Goal: Task Accomplishment & Management: Manage account settings

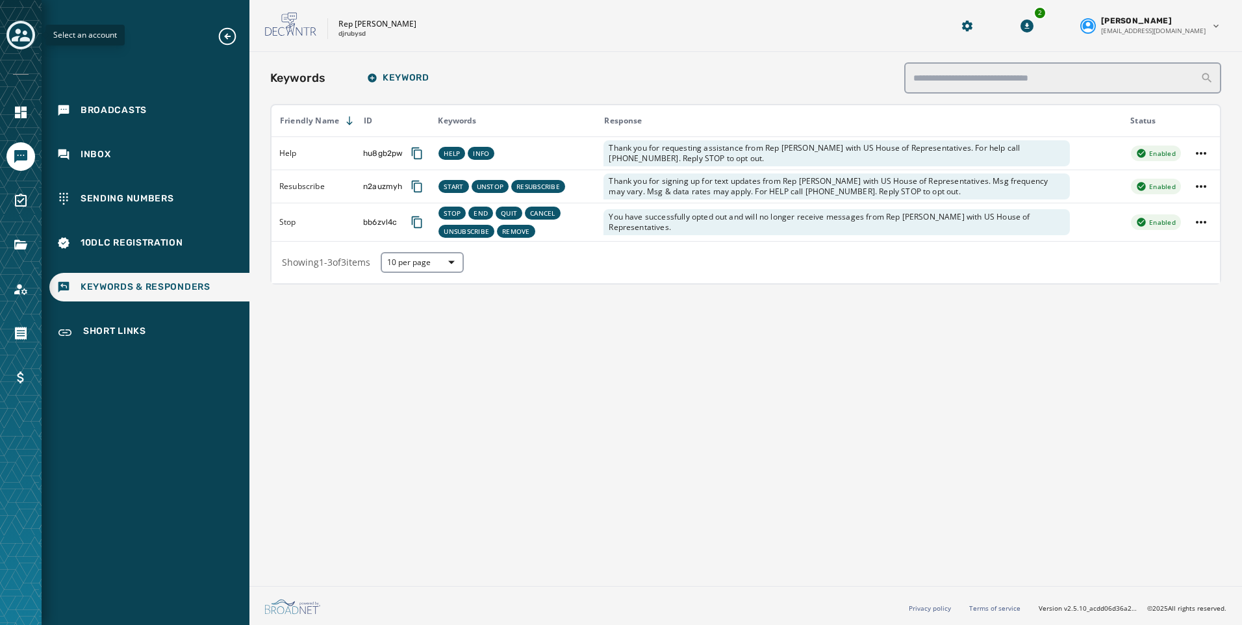
click at [25, 31] on icon "Toggle account select drawer" at bounding box center [21, 35] width 18 height 18
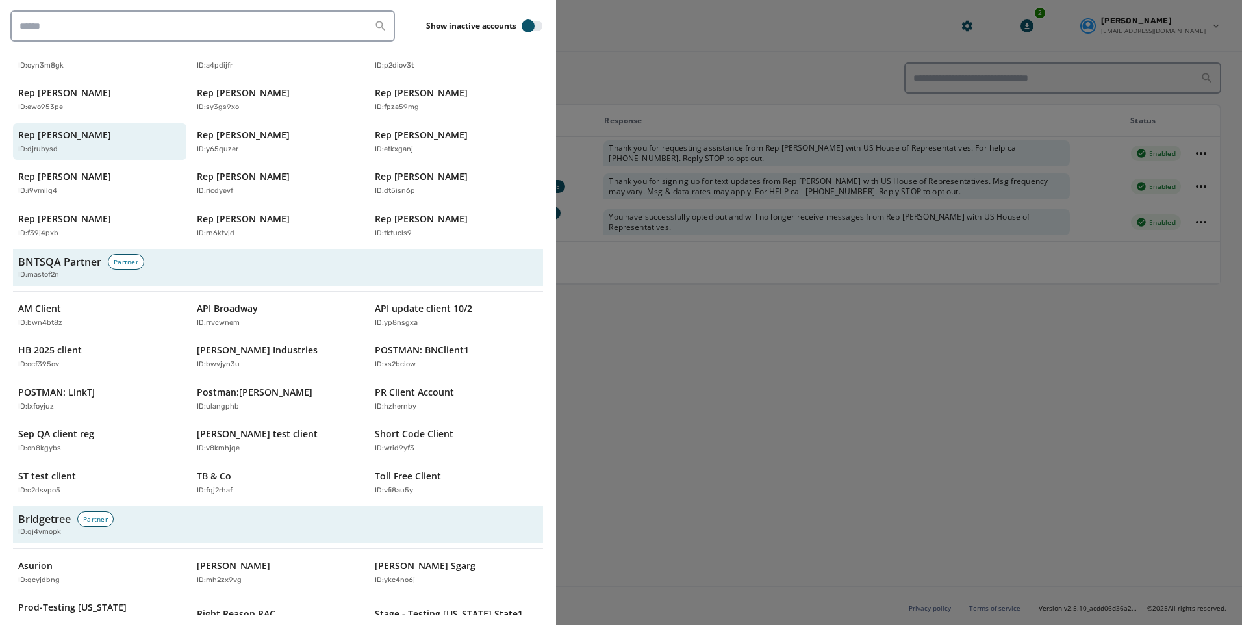
scroll to position [65, 0]
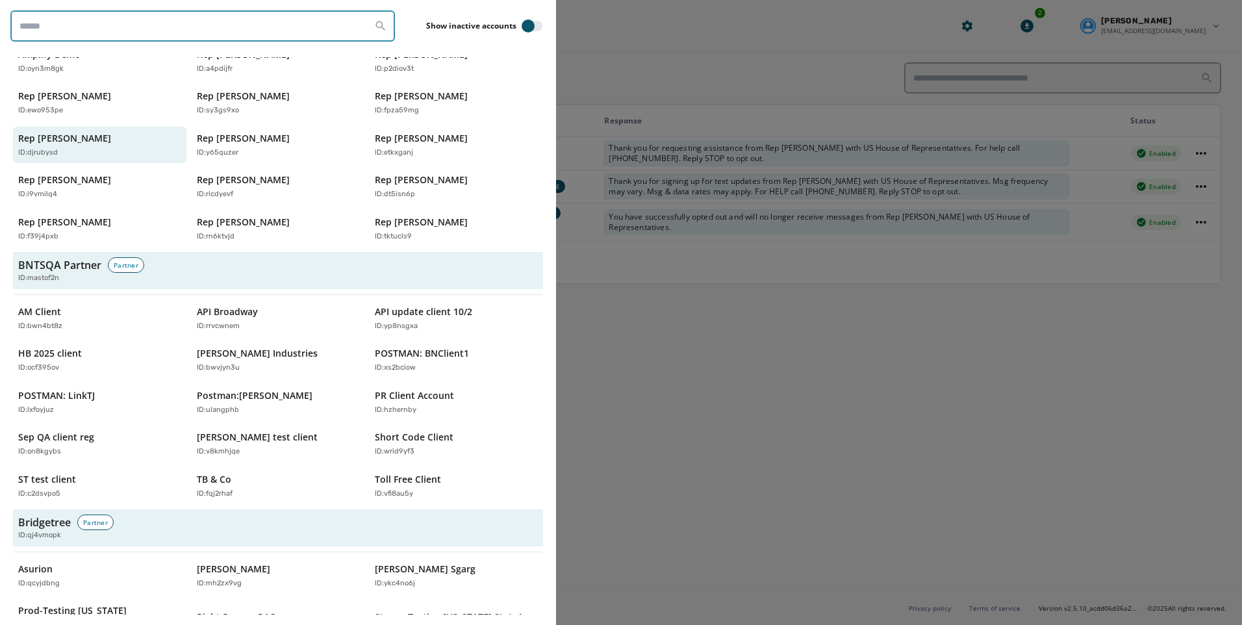
click at [158, 18] on input "search" at bounding box center [202, 25] width 385 height 31
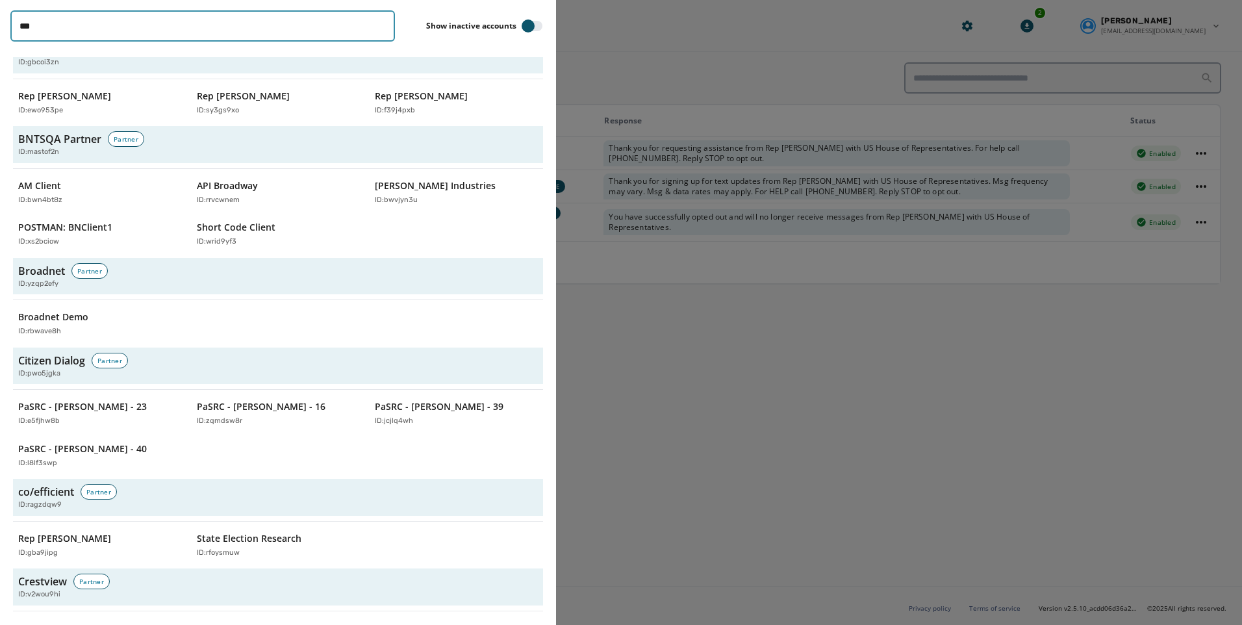
scroll to position [0, 0]
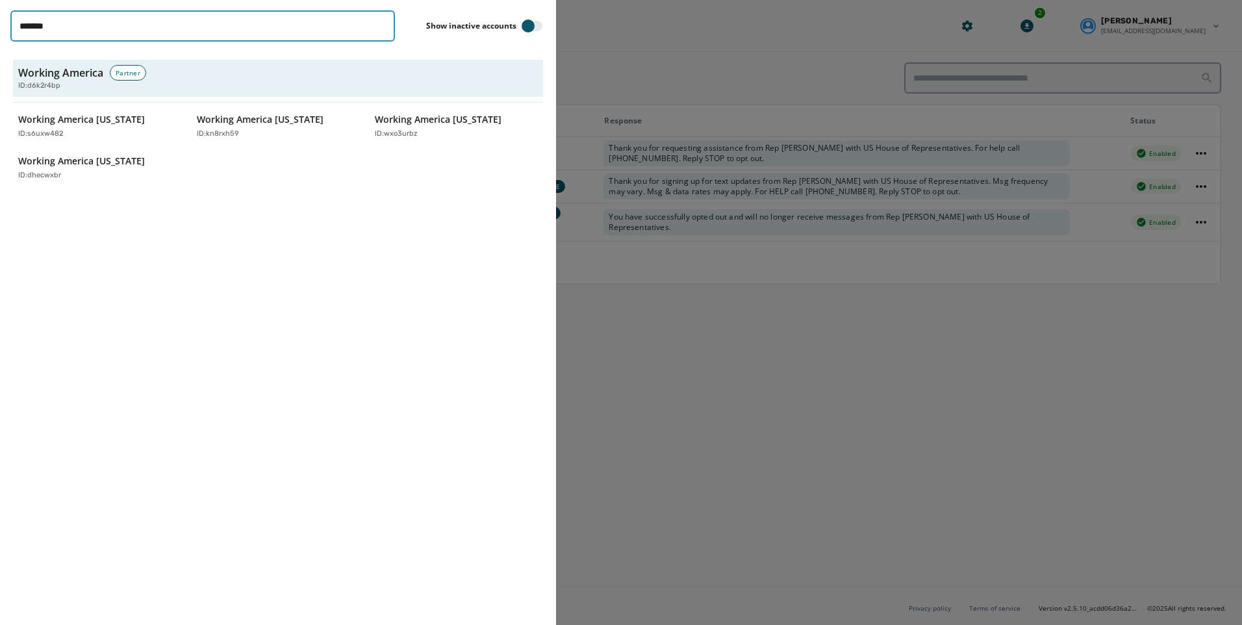
type input "*******"
click at [286, 171] on div "Working America [US_STATE] ID: s6uxw482 Working [GEOGRAPHIC_DATA] [US_STATE] ID…" at bounding box center [278, 147] width 530 height 79
click at [225, 135] on p "ID: kn8rxh59" at bounding box center [218, 134] width 42 height 11
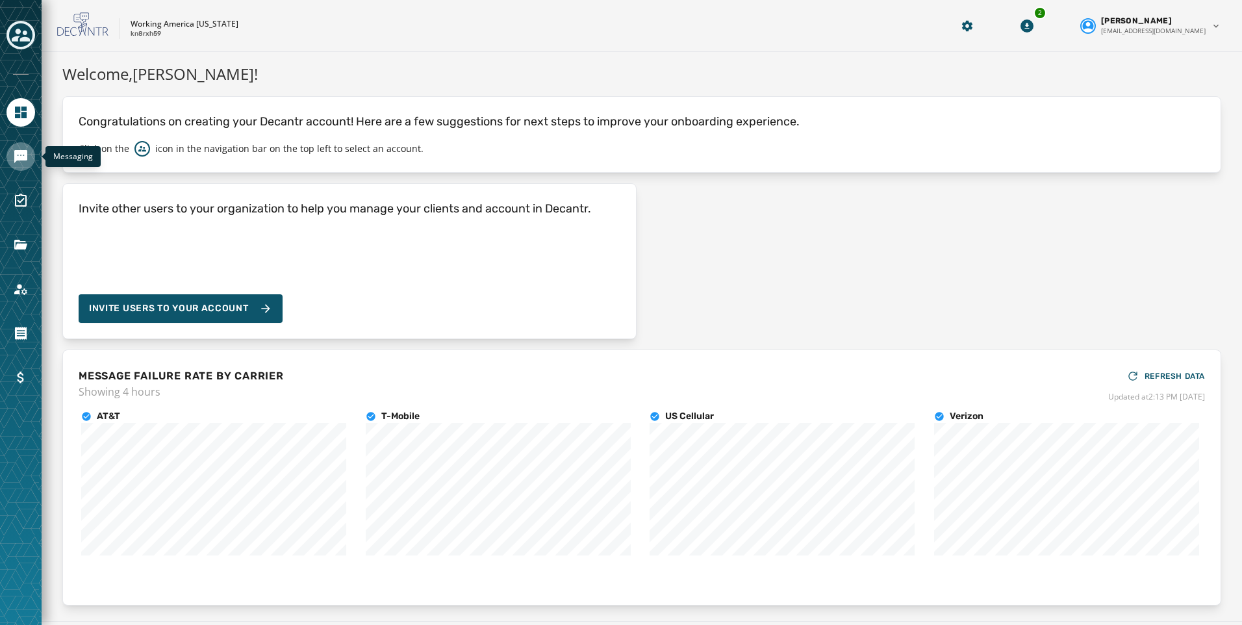
click at [25, 156] on icon "Navigate to Messaging" at bounding box center [20, 156] width 13 height 13
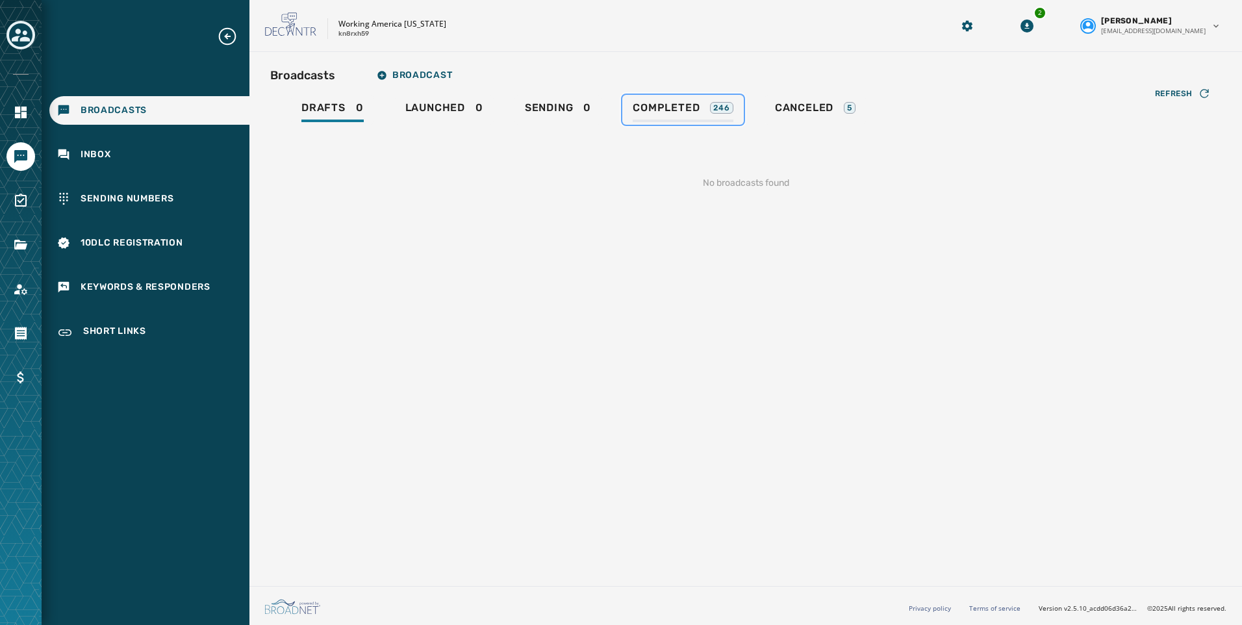
click at [637, 109] on span "Completed" at bounding box center [666, 107] width 67 height 13
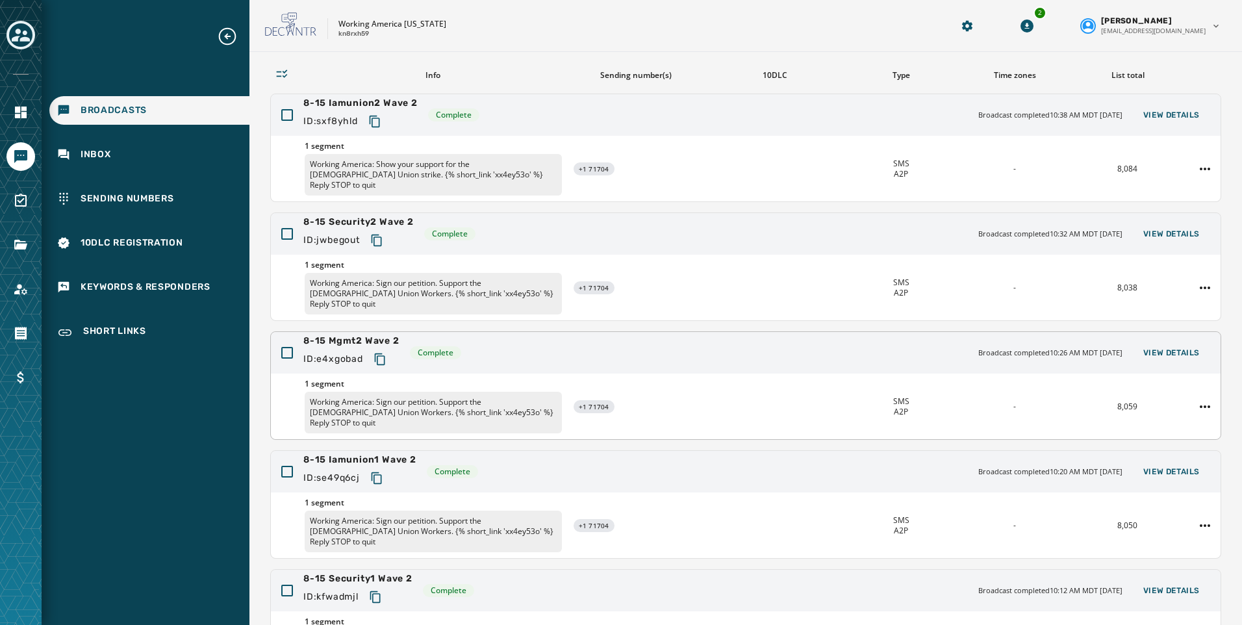
scroll to position [193, 0]
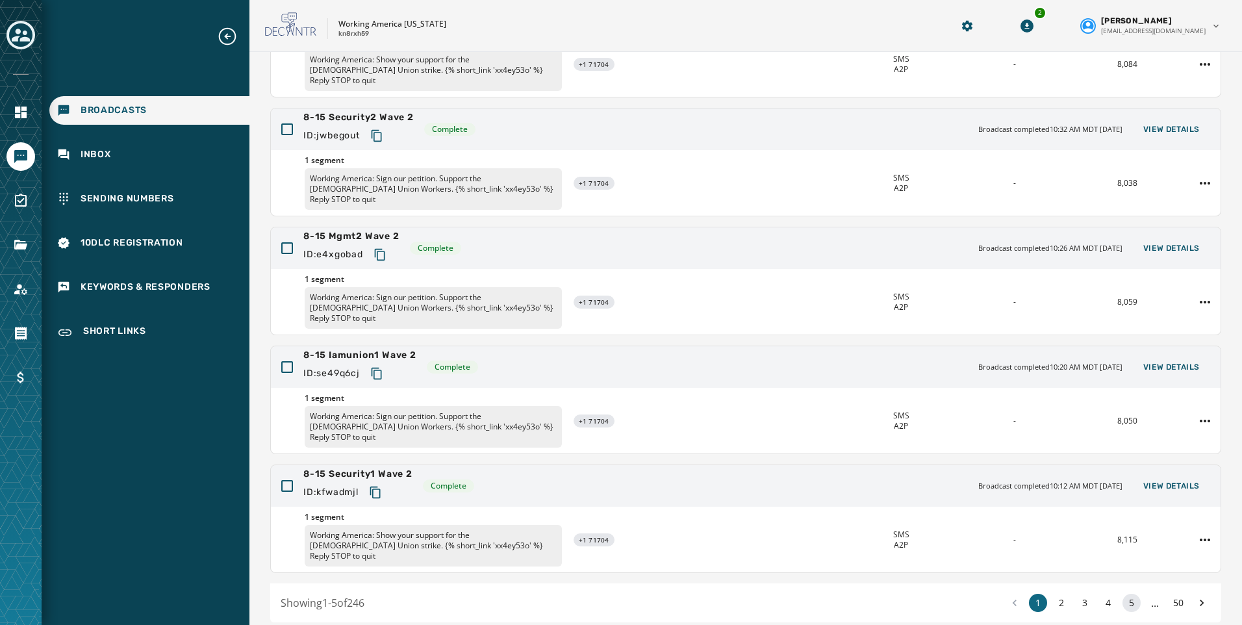
click at [1130, 594] on button "5" at bounding box center [1131, 603] width 18 height 18
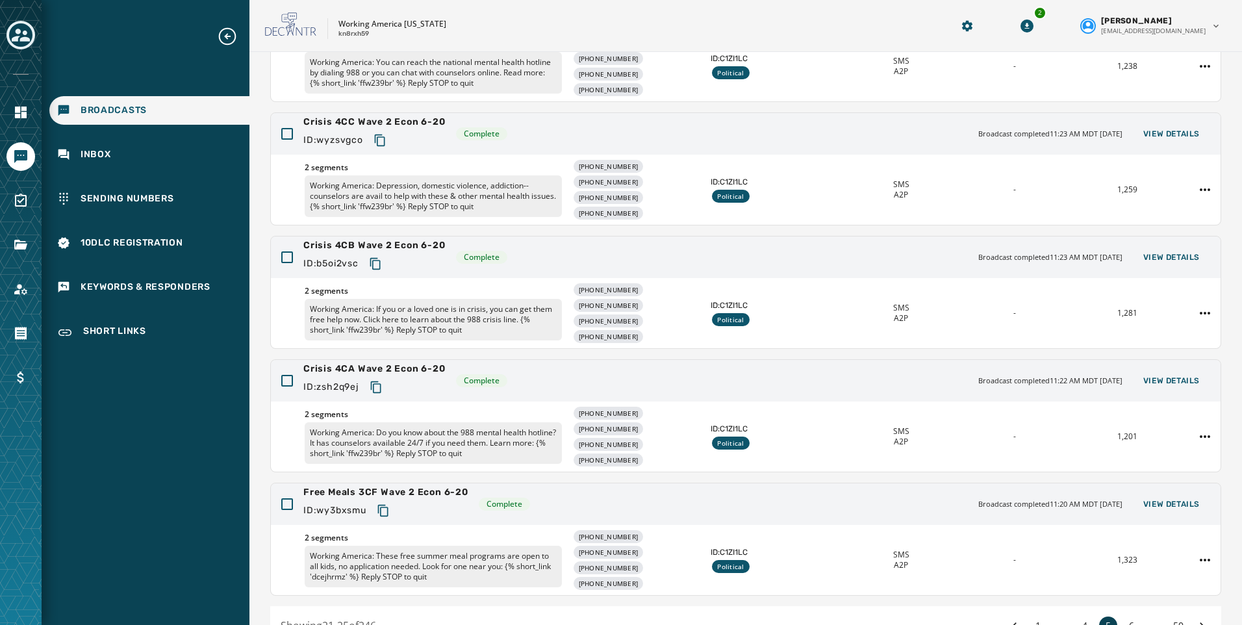
scroll to position [268, 0]
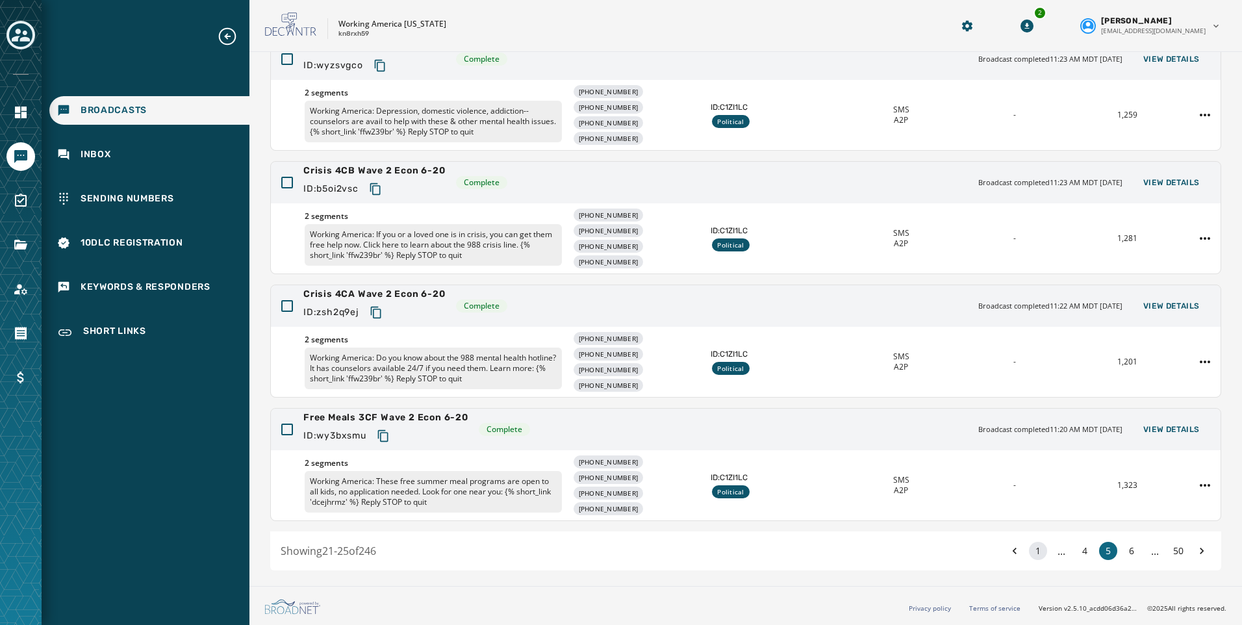
click at [1029, 546] on button "1" at bounding box center [1038, 551] width 18 height 18
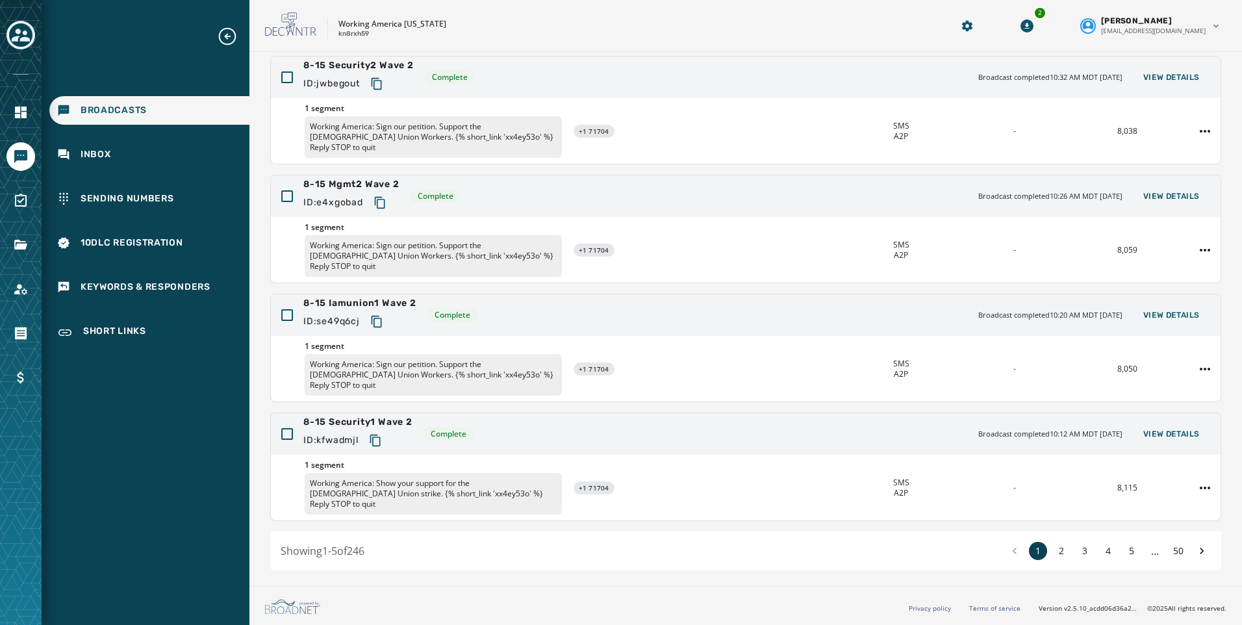
scroll to position [193, 0]
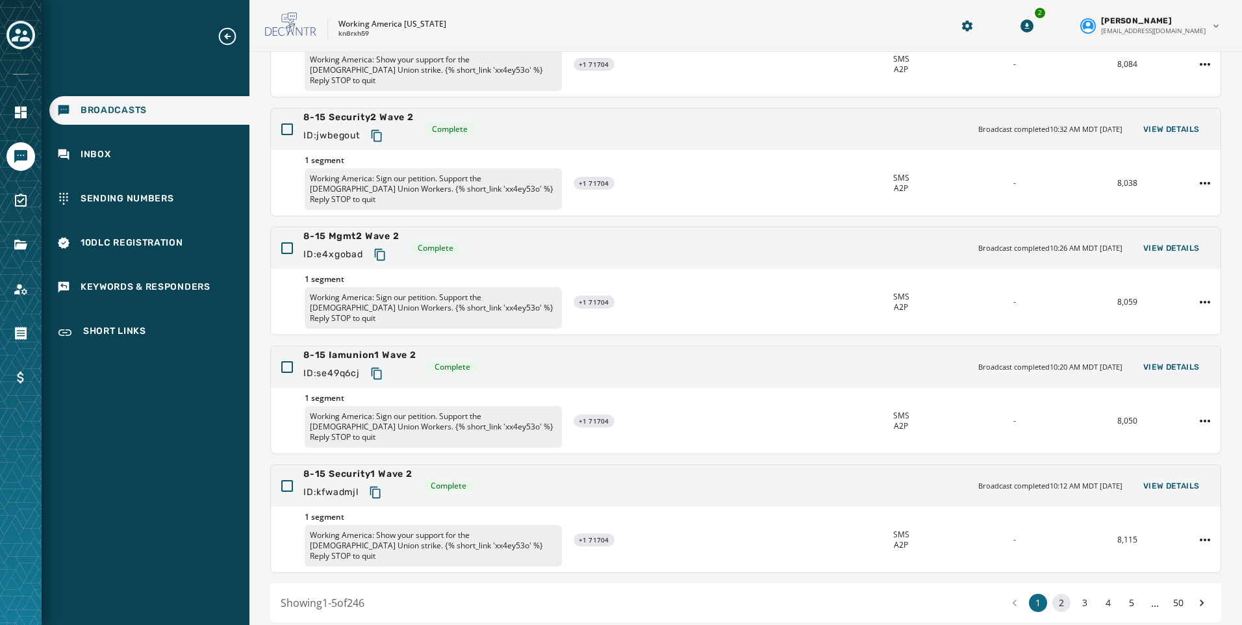
click at [1056, 594] on button "2" at bounding box center [1061, 603] width 18 height 18
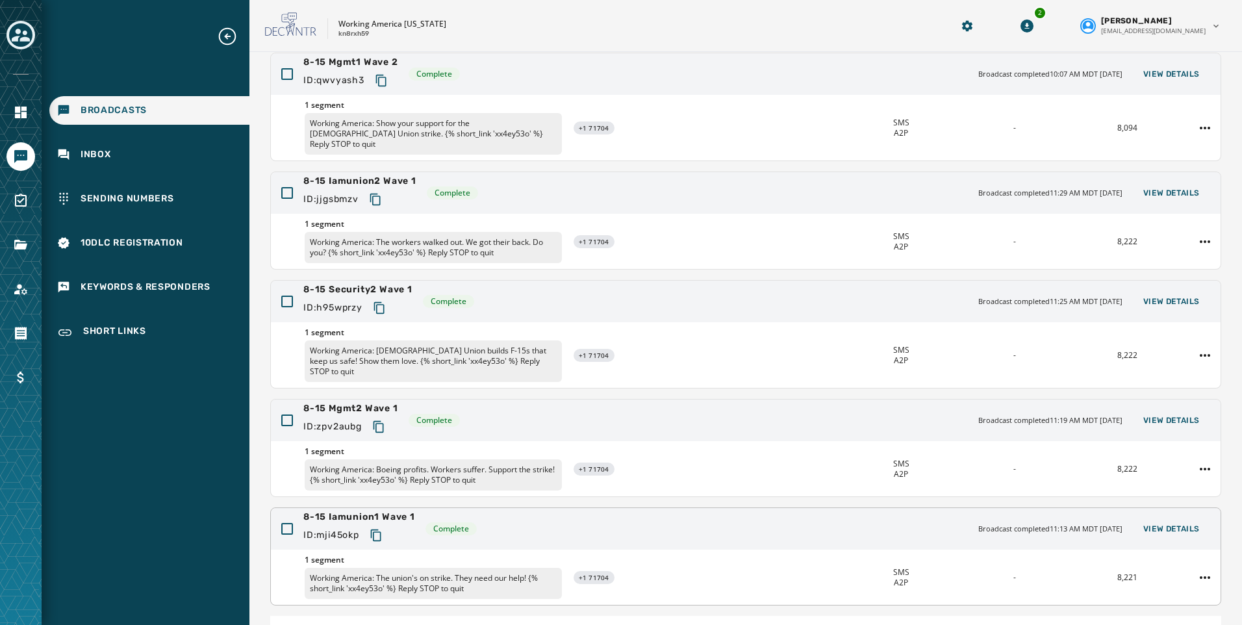
scroll to position [130, 0]
click at [1076, 624] on button "3" at bounding box center [1085, 635] width 18 height 18
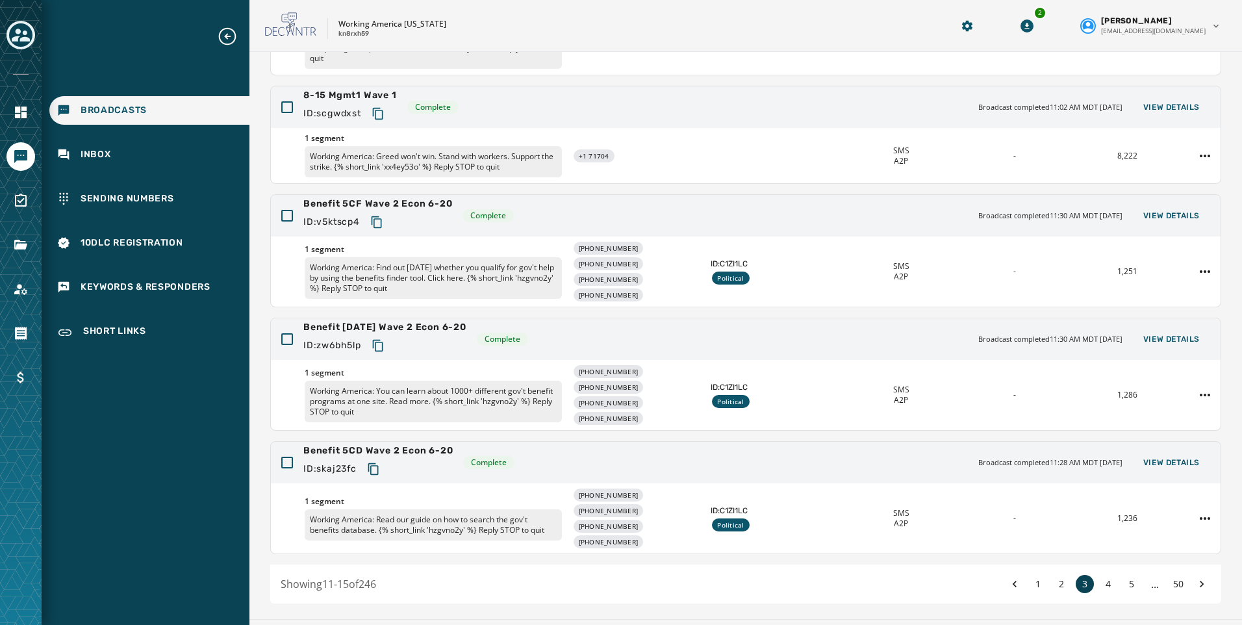
scroll to position [238, 0]
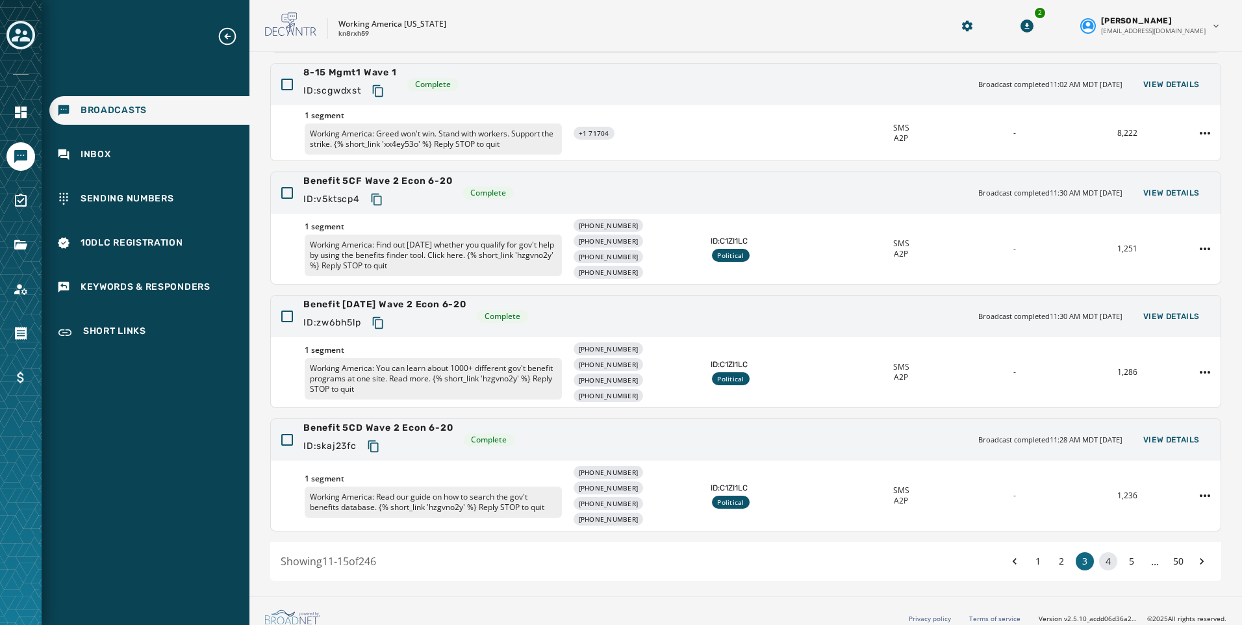
click at [1101, 552] on button "4" at bounding box center [1108, 561] width 18 height 18
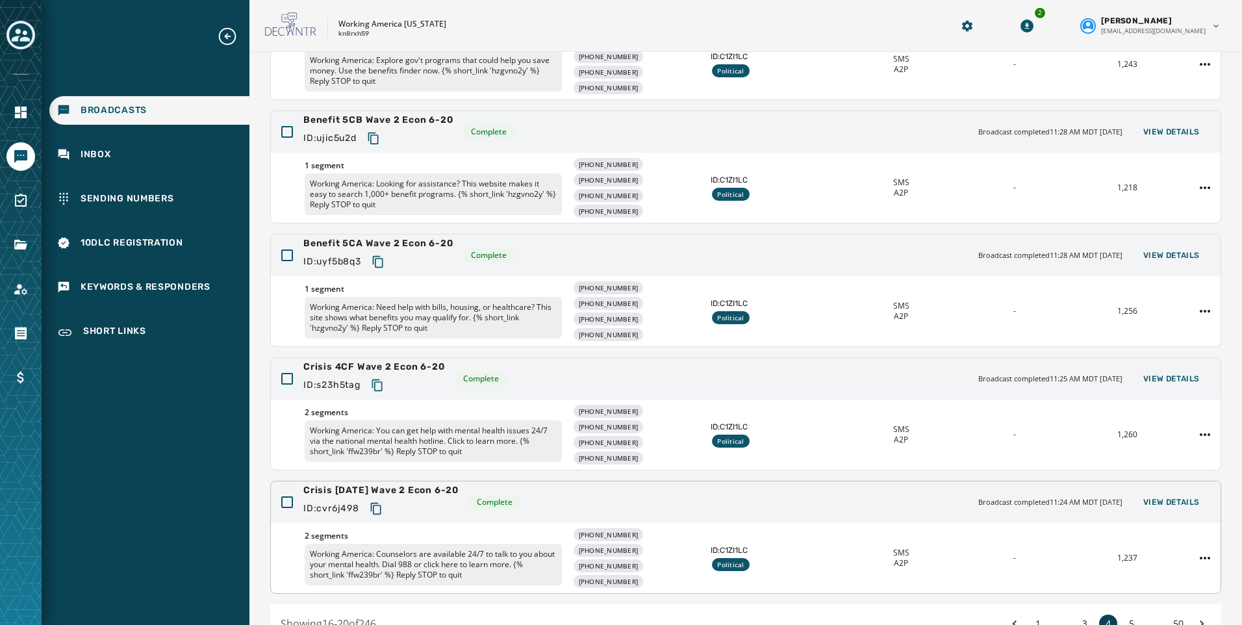
scroll to position [268, 0]
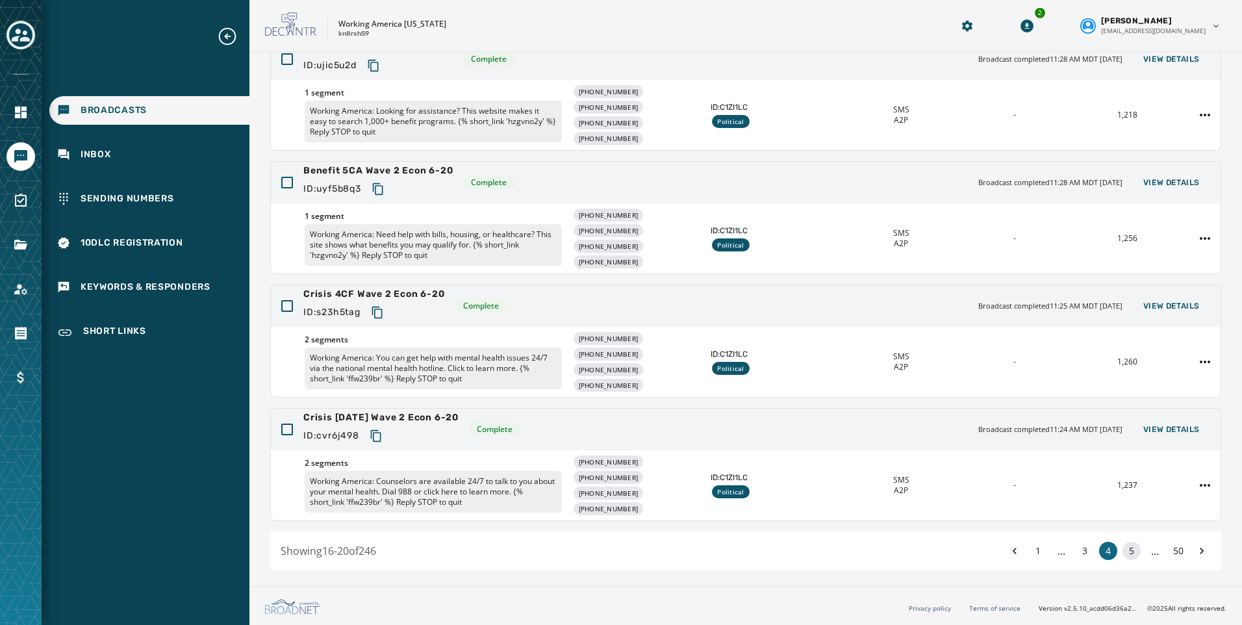
click at [1122, 550] on button "5" at bounding box center [1131, 551] width 18 height 18
click at [1122, 552] on button "6" at bounding box center [1131, 551] width 18 height 18
click at [1169, 548] on button "50" at bounding box center [1178, 551] width 18 height 18
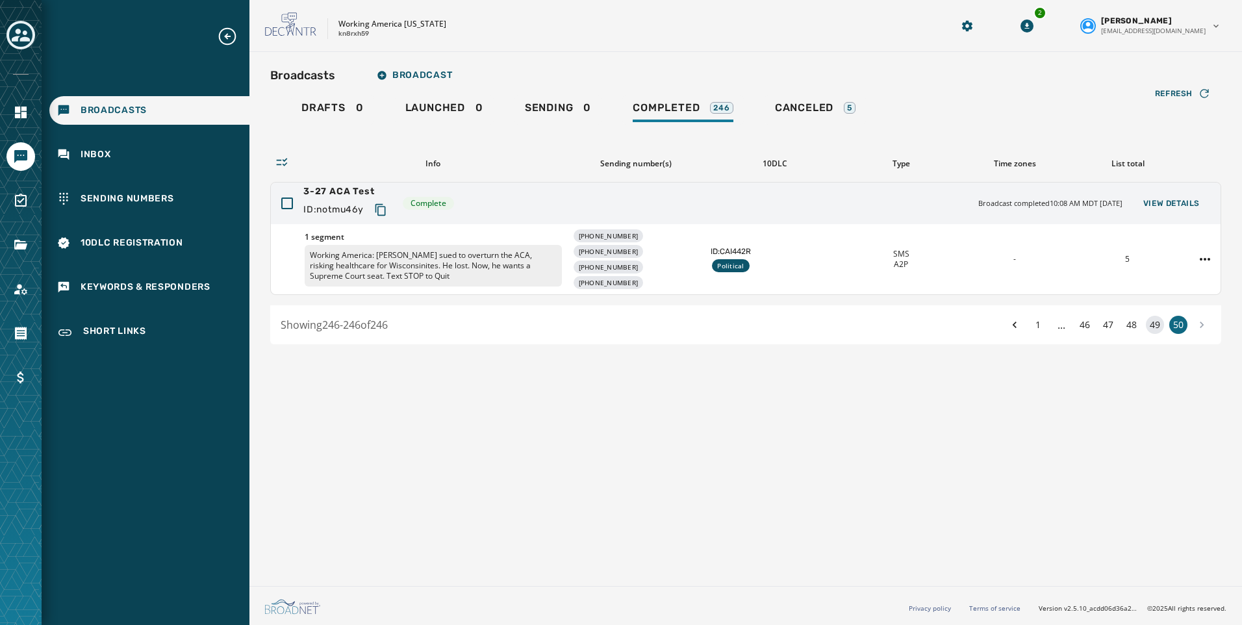
click at [1159, 326] on button "49" at bounding box center [1155, 325] width 18 height 18
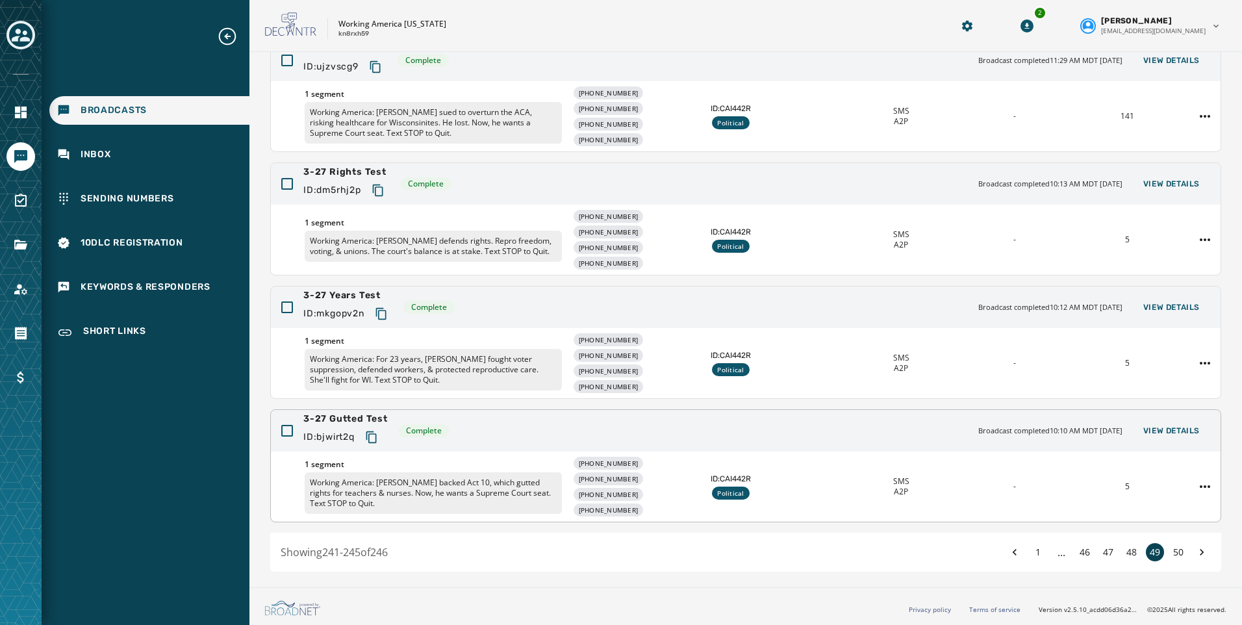
scroll to position [268, 0]
click at [1127, 547] on button "48" at bounding box center [1131, 551] width 18 height 18
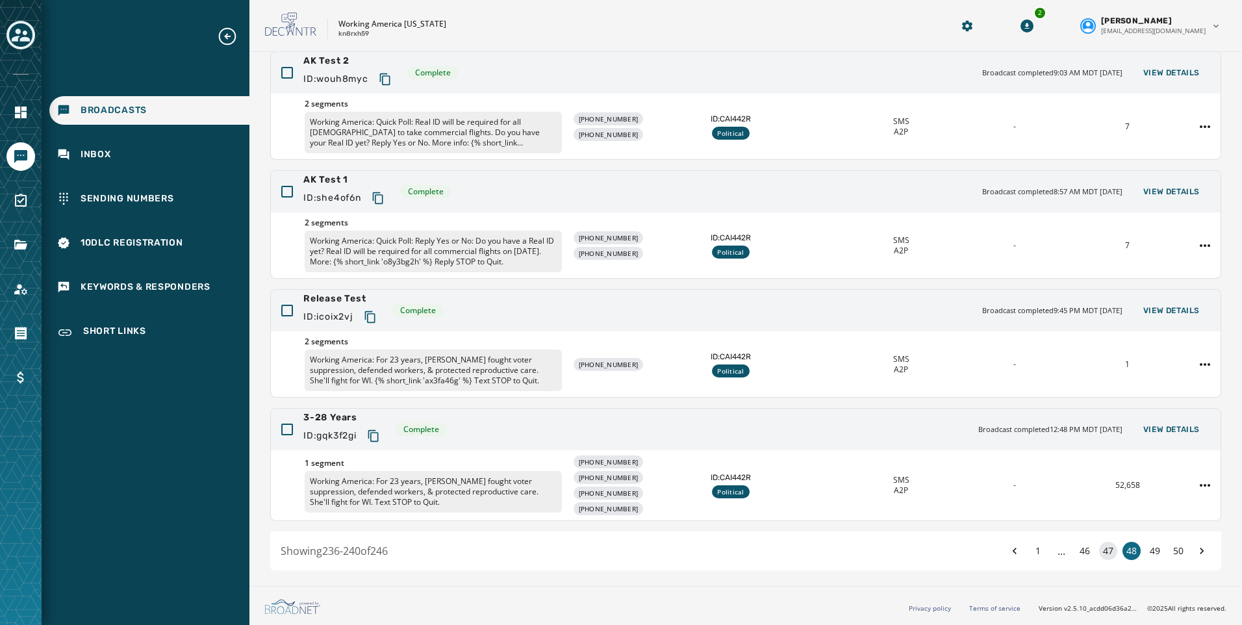
click at [1101, 549] on button "47" at bounding box center [1108, 551] width 18 height 18
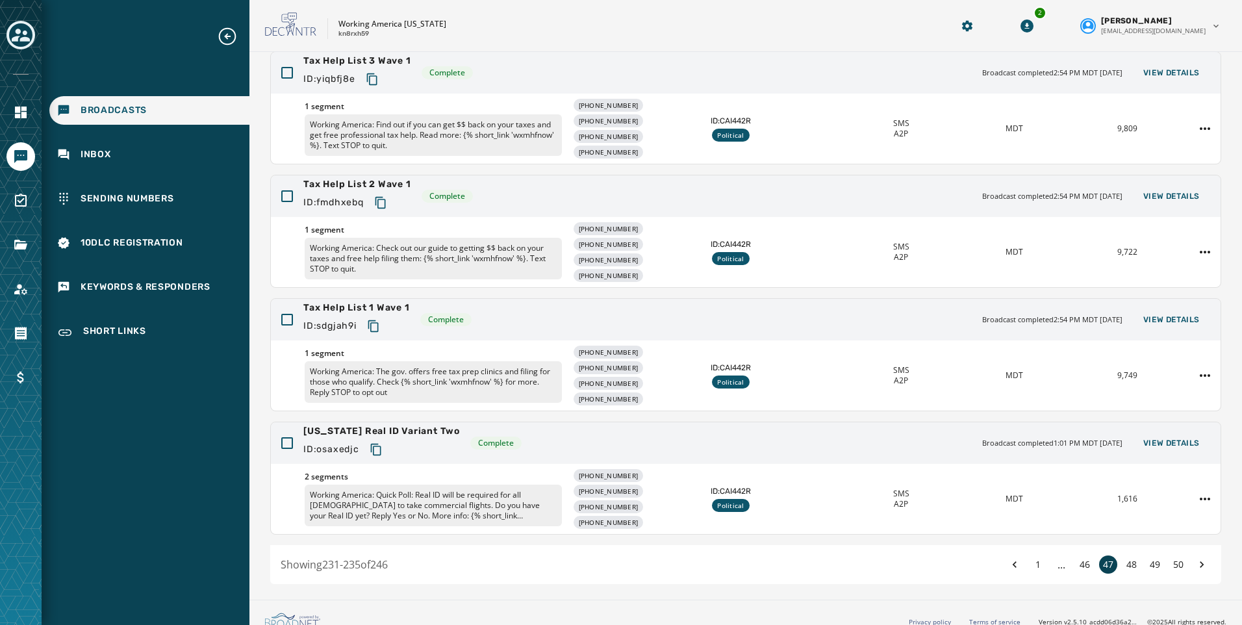
scroll to position [268, 0]
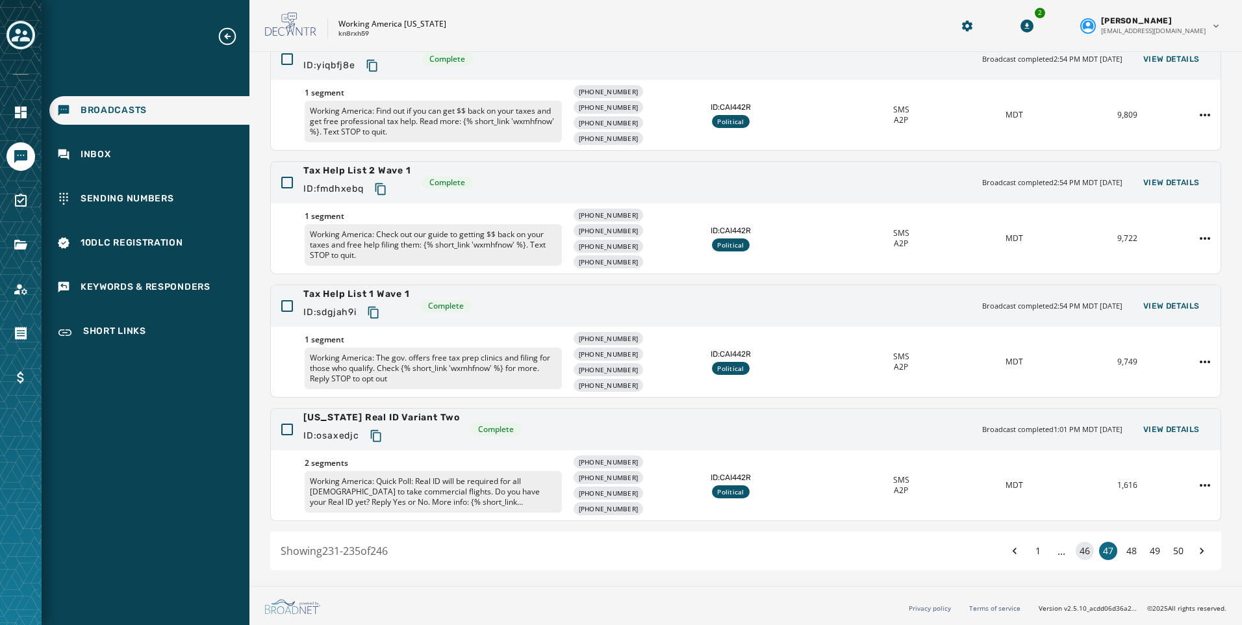
click at [1076, 549] on button "46" at bounding box center [1085, 551] width 18 height 18
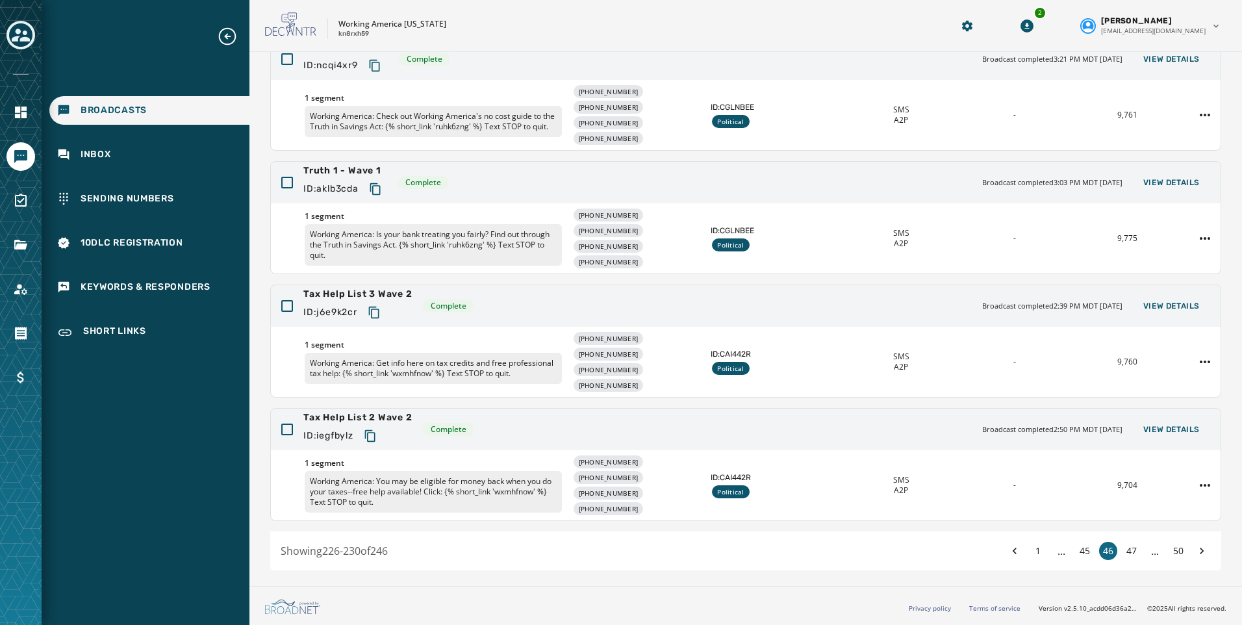
click at [1065, 546] on div "1 ... 45 46 47 ... 50" at bounding box center [1108, 551] width 205 height 18
click at [1083, 548] on button "45" at bounding box center [1085, 551] width 18 height 18
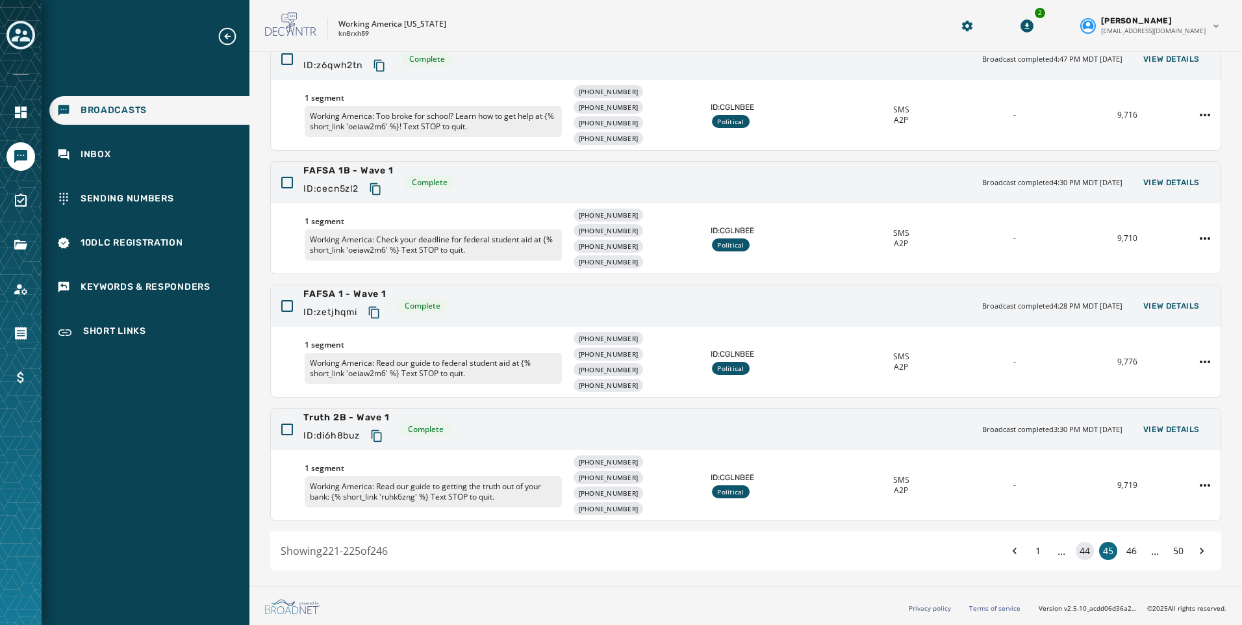
click at [1078, 550] on button "44" at bounding box center [1085, 551] width 18 height 18
click at [1078, 550] on button "43" at bounding box center [1085, 551] width 18 height 18
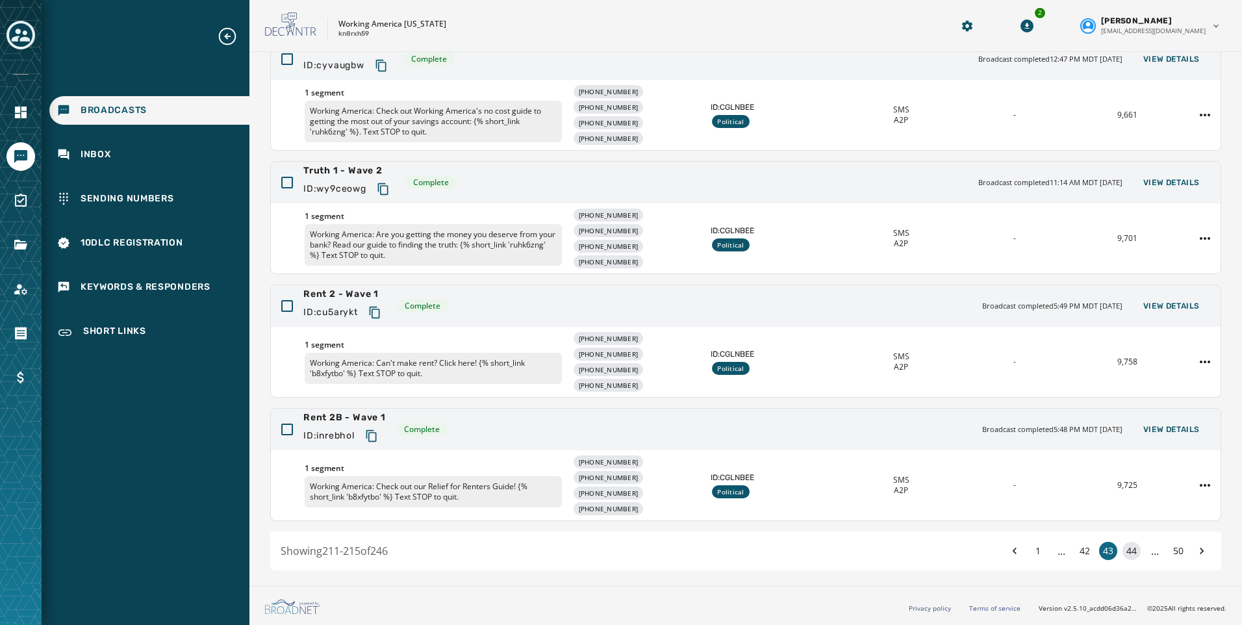
click at [1078, 550] on button "42" at bounding box center [1085, 551] width 18 height 18
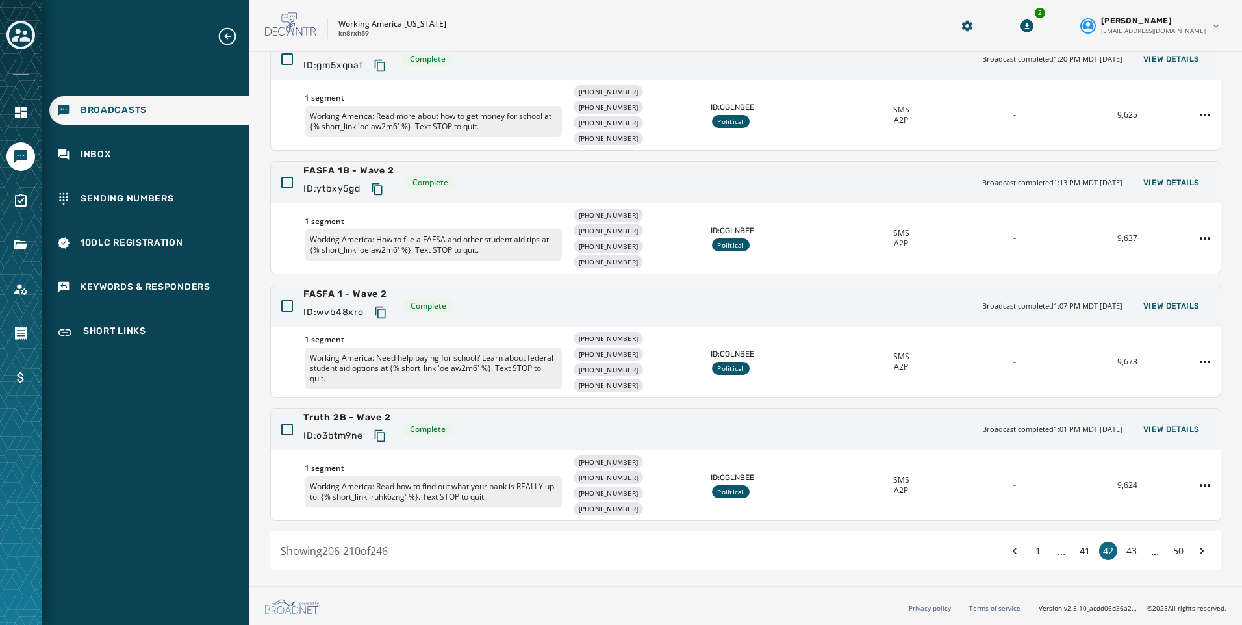
click at [1078, 550] on button "41" at bounding box center [1085, 551] width 18 height 18
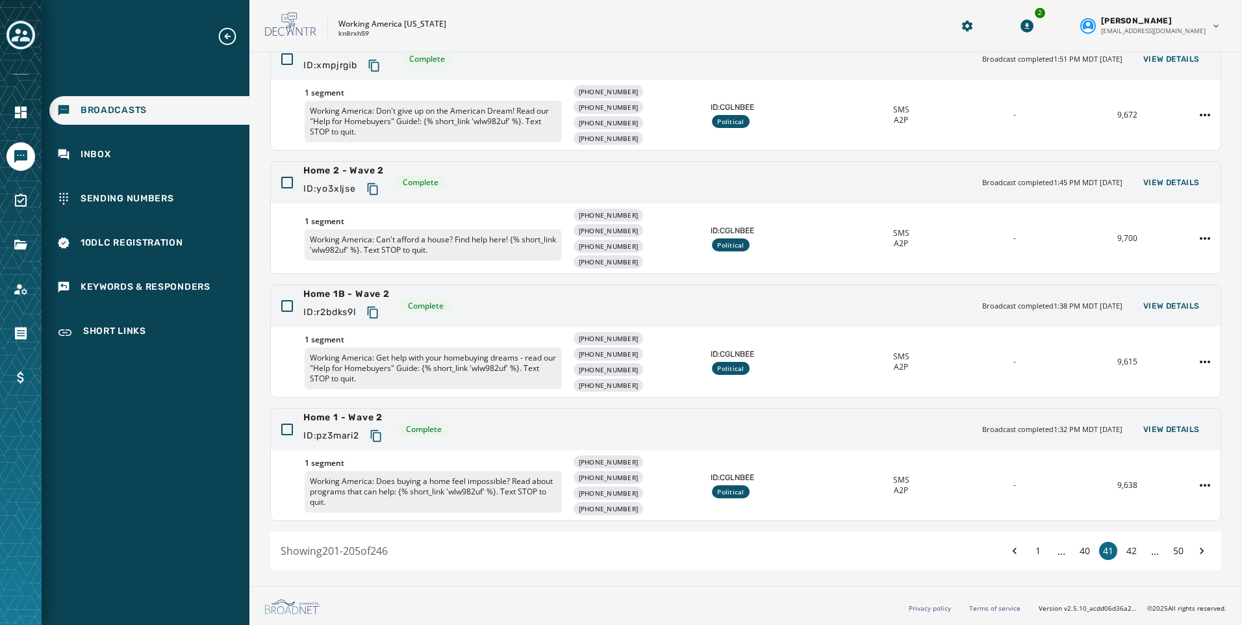
click at [1078, 550] on button "40" at bounding box center [1085, 551] width 18 height 18
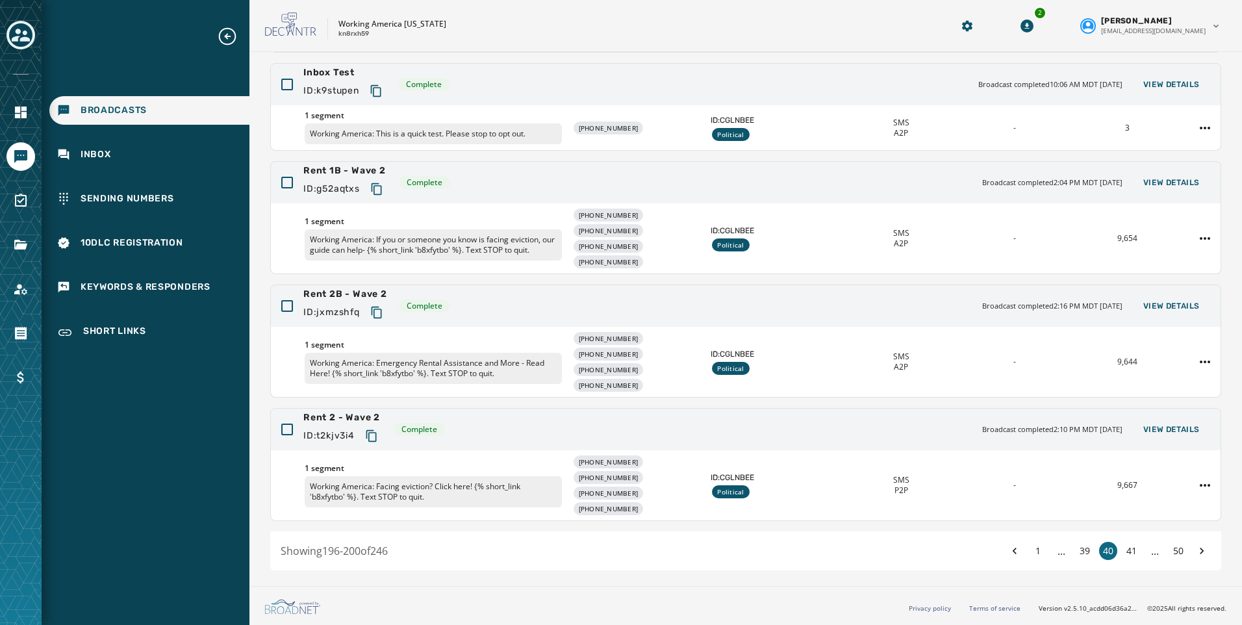
click at [1078, 550] on button "39" at bounding box center [1085, 551] width 18 height 18
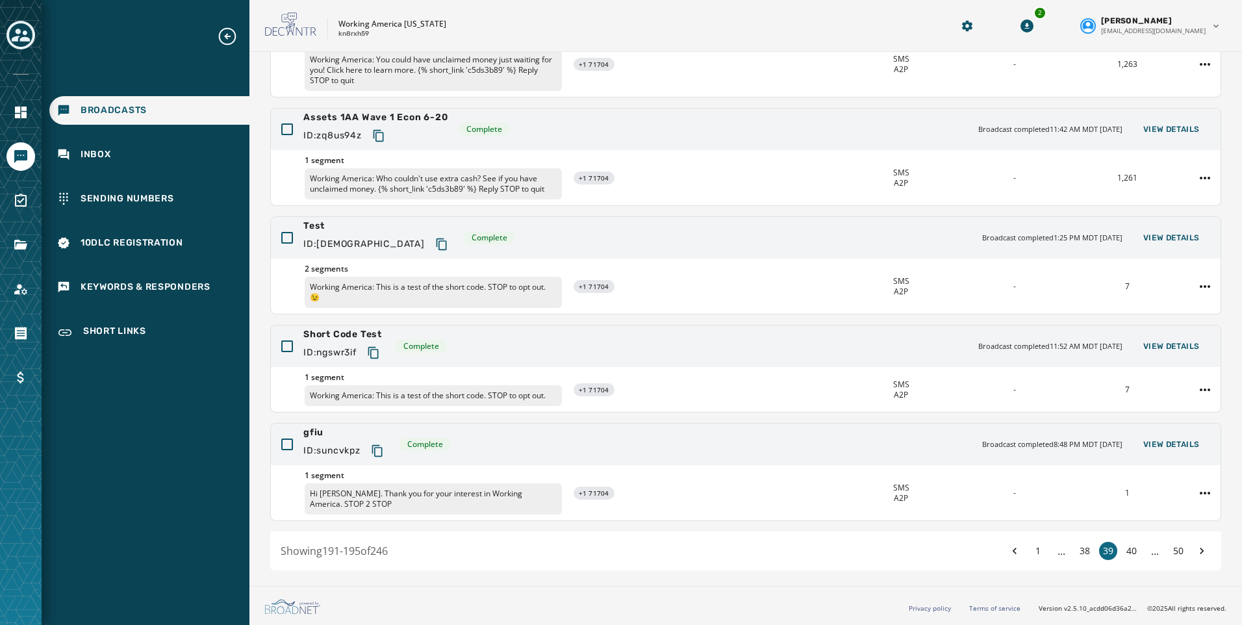
click at [1078, 550] on button "38" at bounding box center [1085, 551] width 18 height 18
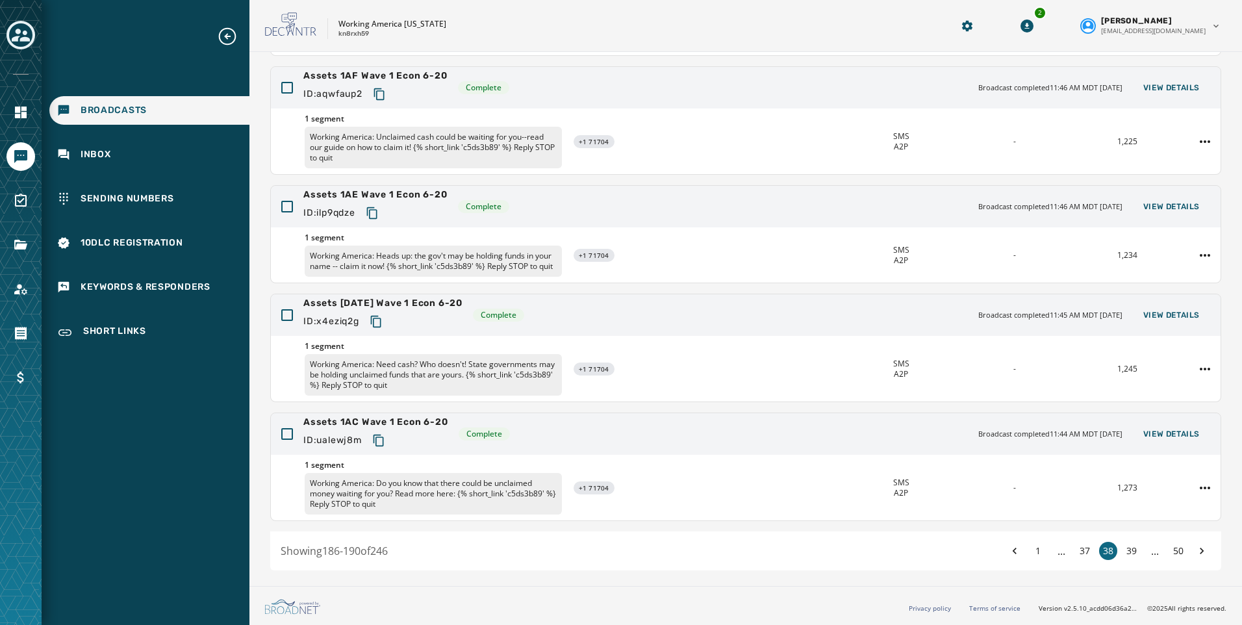
click at [1078, 550] on button "37" at bounding box center [1085, 551] width 18 height 18
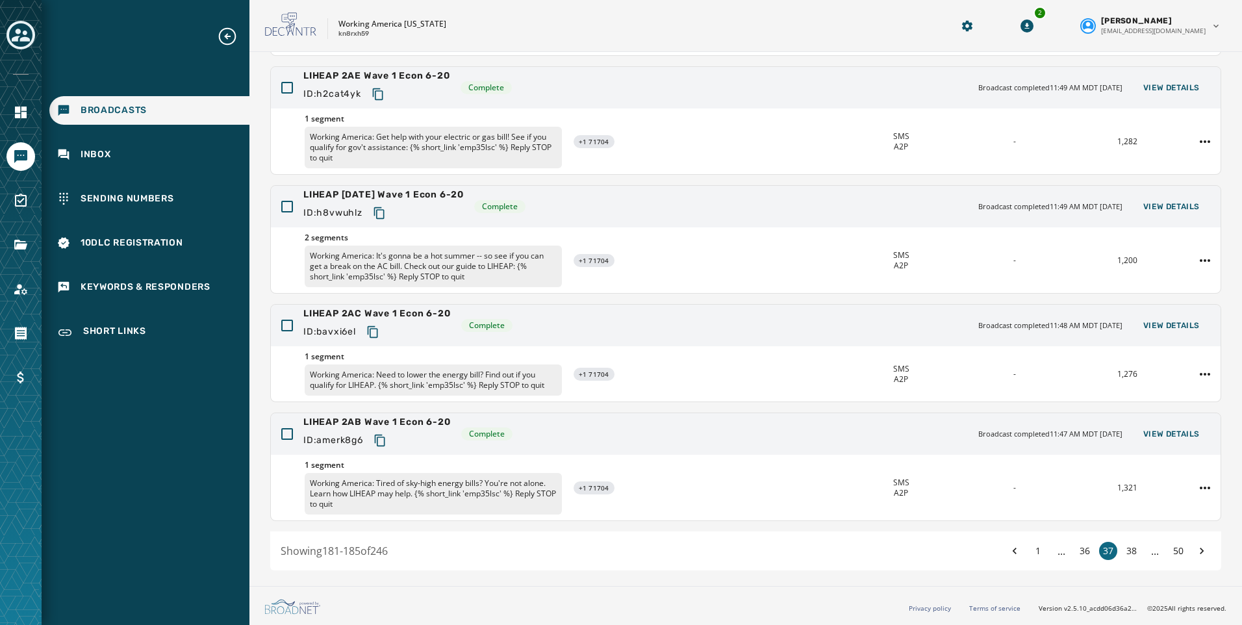
click at [1078, 550] on button "36" at bounding box center [1085, 551] width 18 height 18
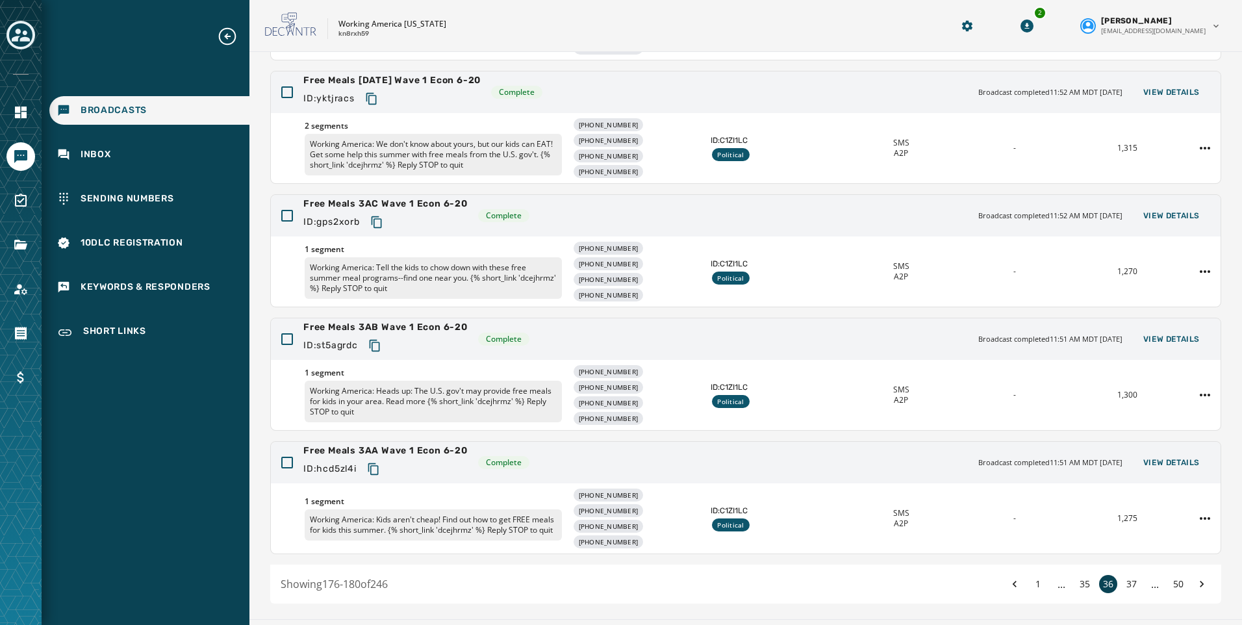
scroll to position [268, 0]
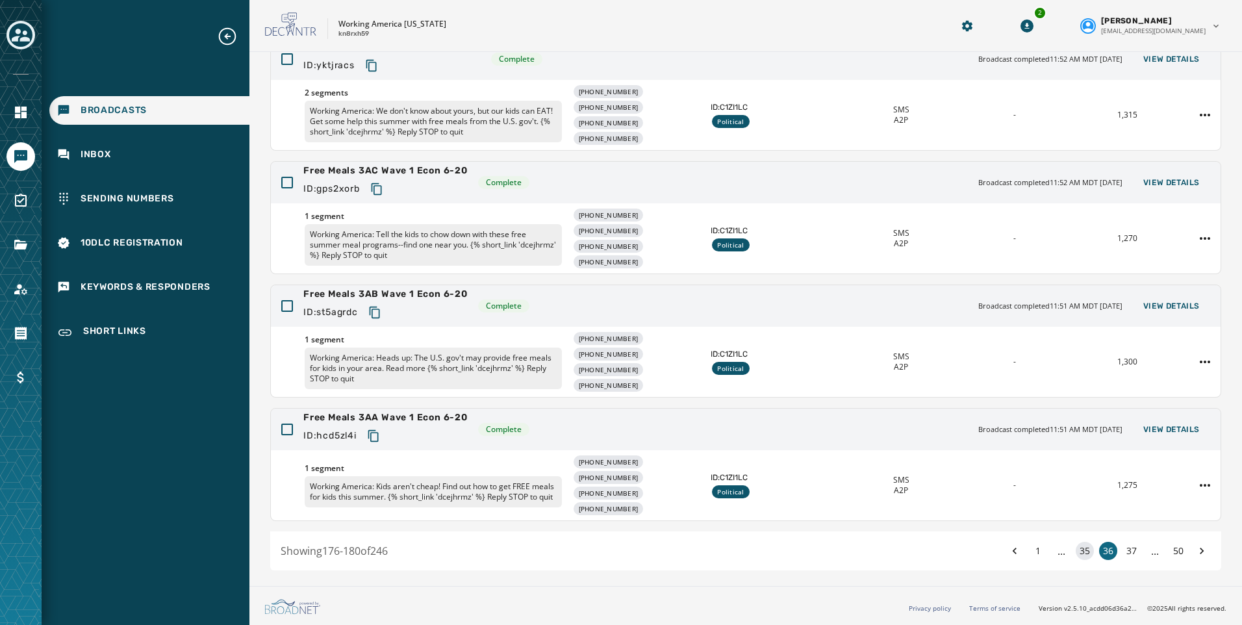
click at [1076, 553] on button "35" at bounding box center [1085, 551] width 18 height 18
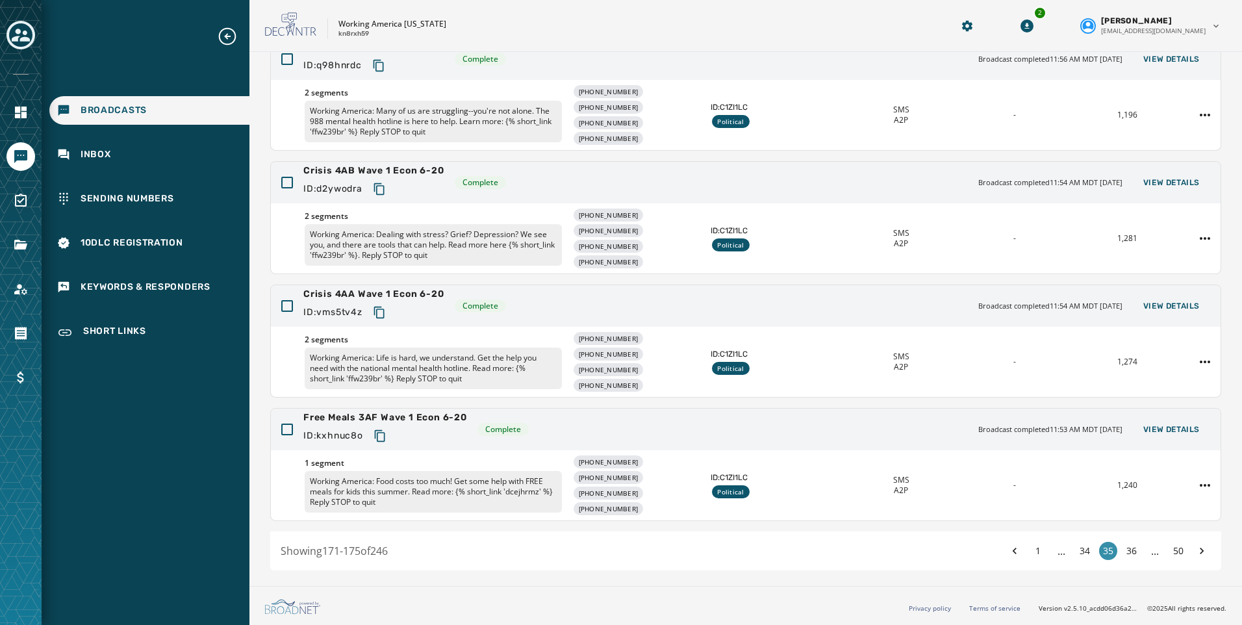
click at [1076, 553] on button "34" at bounding box center [1085, 551] width 18 height 18
click at [1076, 553] on button "33" at bounding box center [1085, 551] width 18 height 18
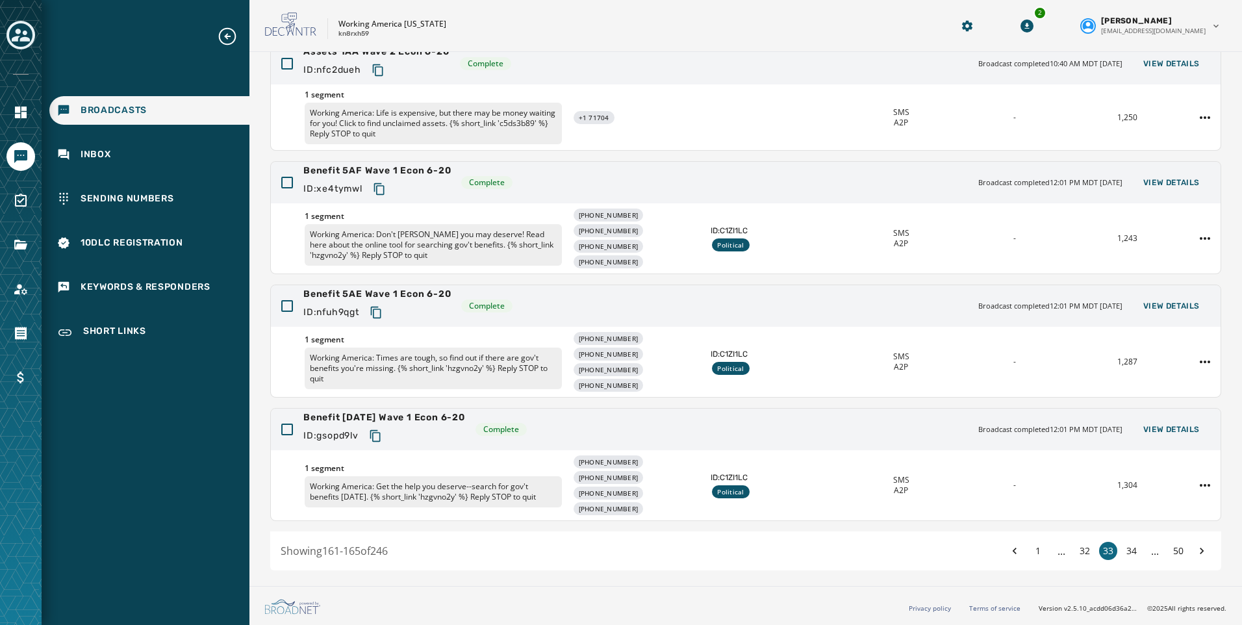
click at [1076, 553] on button "32" at bounding box center [1085, 551] width 18 height 18
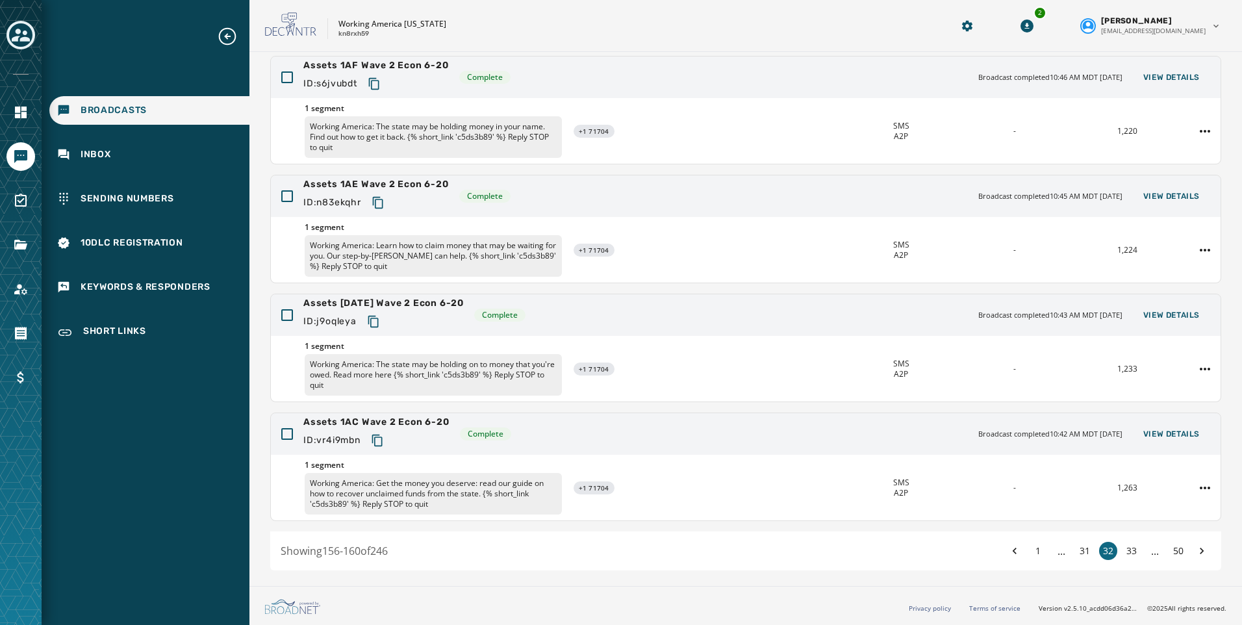
click at [1076, 553] on button "31" at bounding box center [1085, 551] width 18 height 18
click at [1076, 553] on button "30" at bounding box center [1085, 551] width 18 height 18
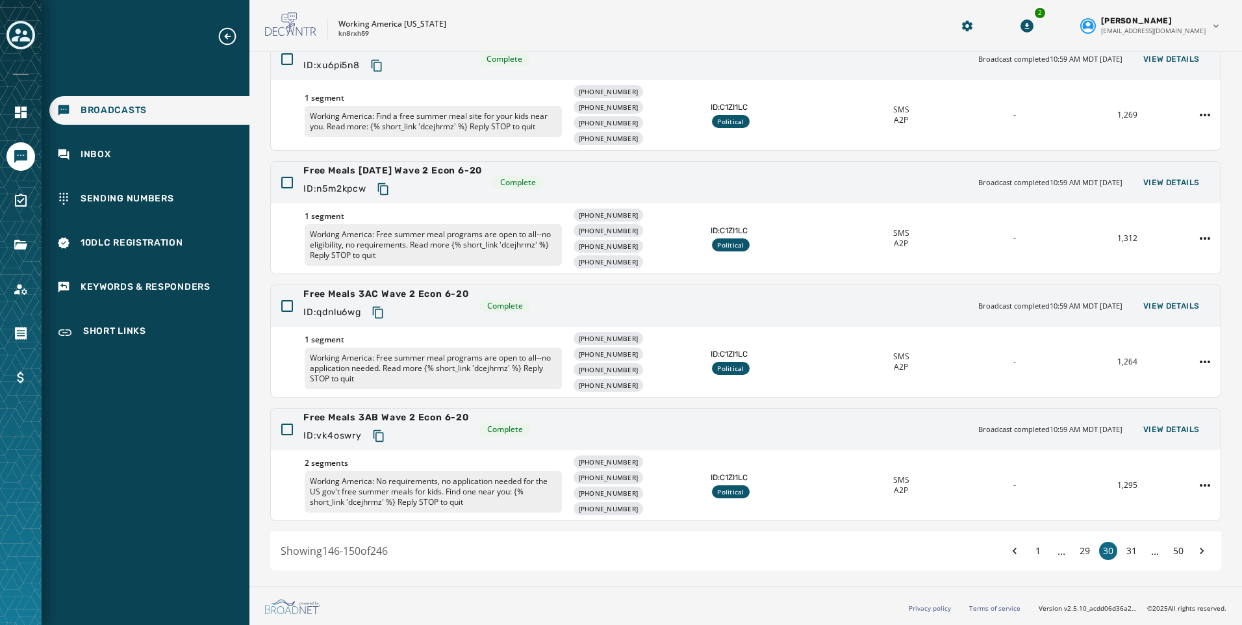
click at [1076, 553] on button "29" at bounding box center [1085, 551] width 18 height 18
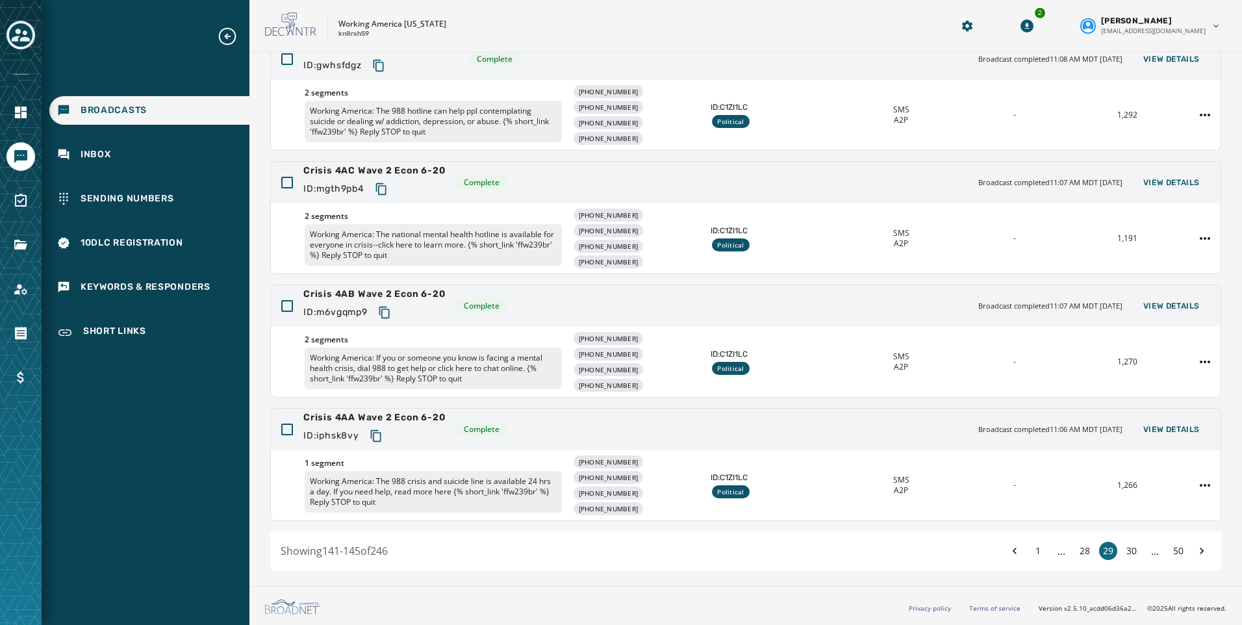
click at [1076, 553] on button "28" at bounding box center [1085, 551] width 18 height 18
click at [1076, 553] on button "27" at bounding box center [1085, 551] width 18 height 18
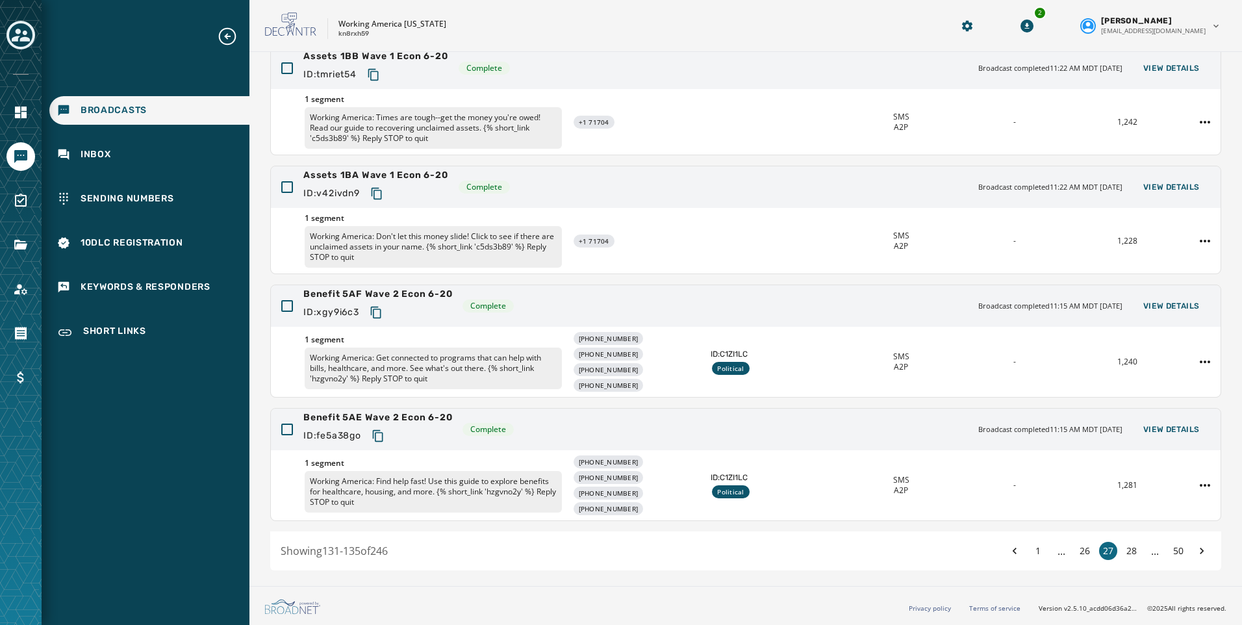
click at [1076, 553] on button "26" at bounding box center [1085, 551] width 18 height 18
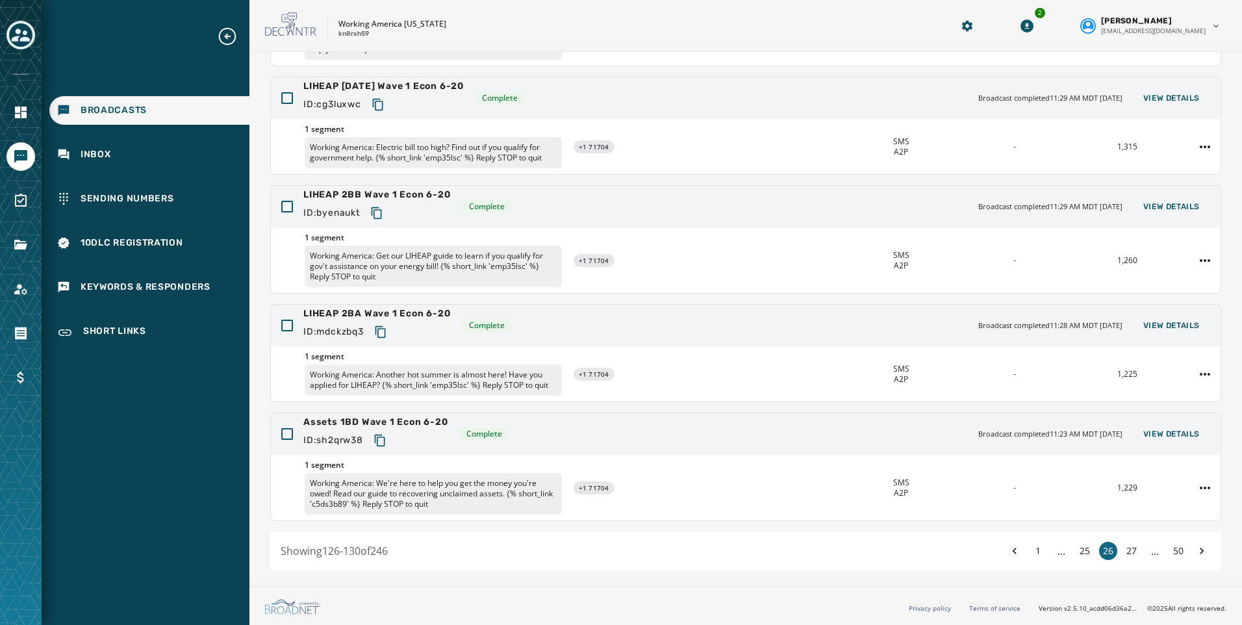
click at [1076, 553] on button "25" at bounding box center [1085, 551] width 18 height 18
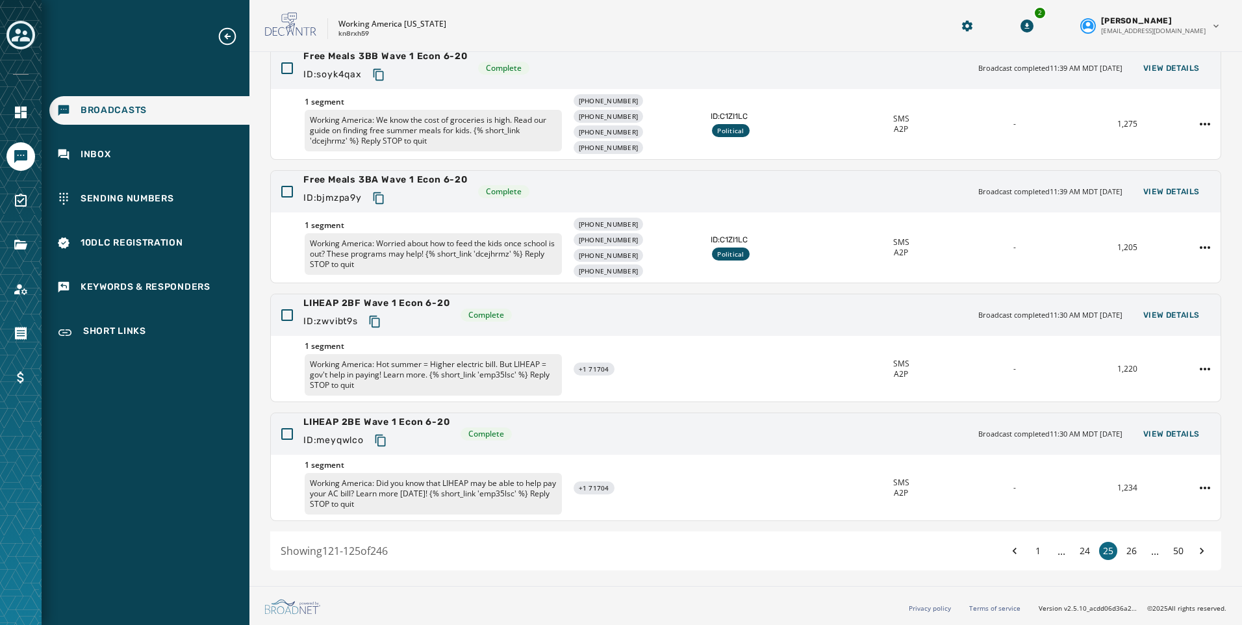
click at [1076, 553] on button "24" at bounding box center [1085, 551] width 18 height 18
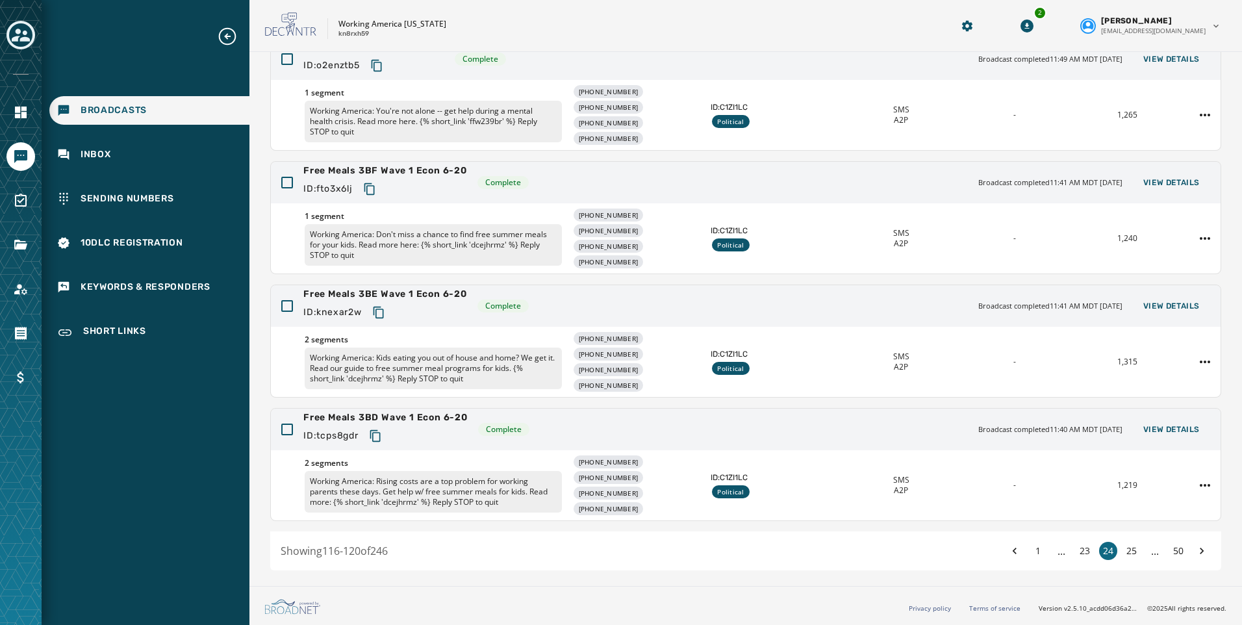
click at [1076, 553] on button "23" at bounding box center [1085, 551] width 18 height 18
